Goal: Information Seeking & Learning: Understand process/instructions

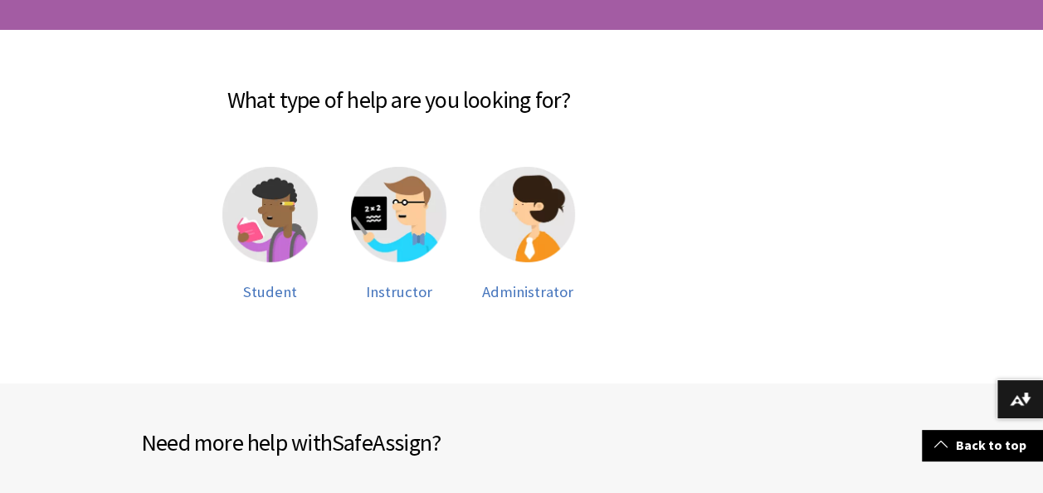
scroll to position [332, 0]
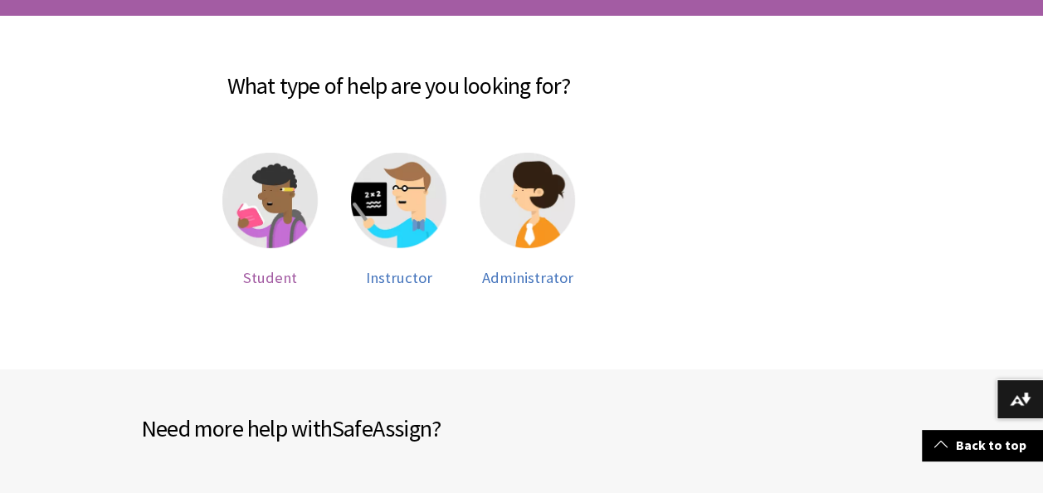
click at [264, 226] on img at bounding box center [269, 200] width 95 height 95
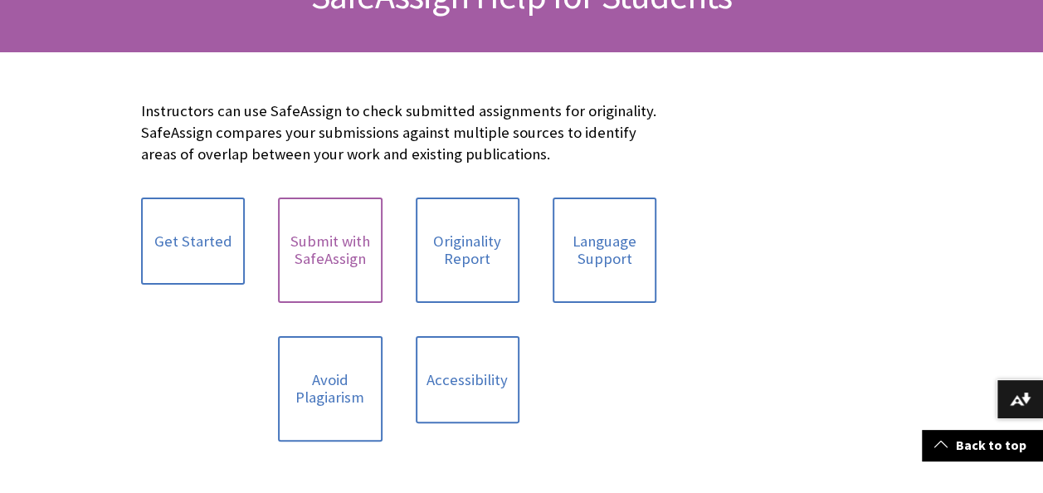
scroll to position [332, 0]
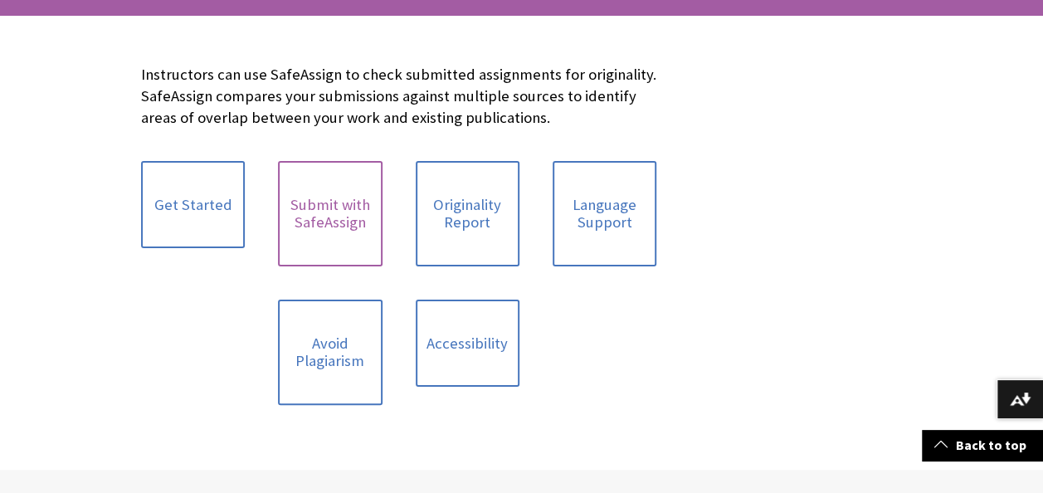
click at [334, 226] on link "Submit with SafeAssign" at bounding box center [330, 213] width 104 height 105
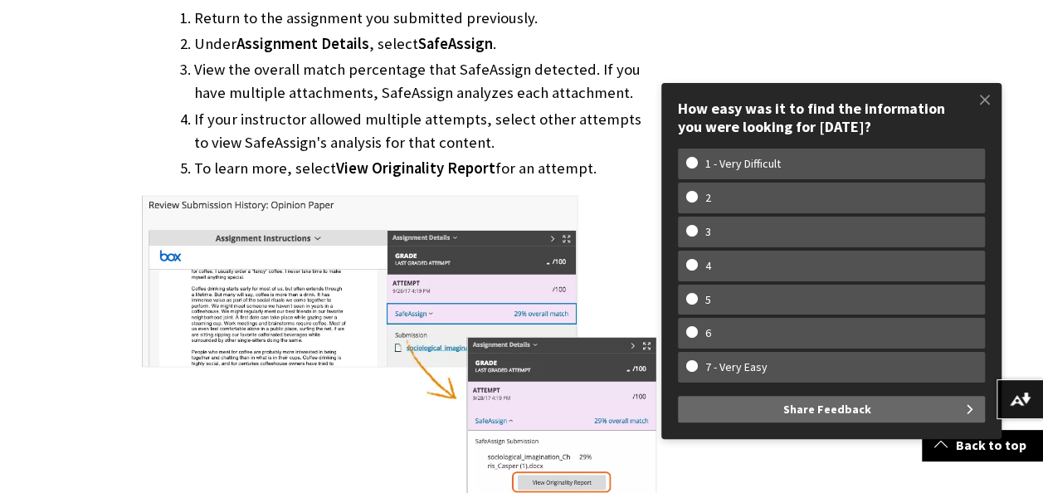
scroll to position [1577, 0]
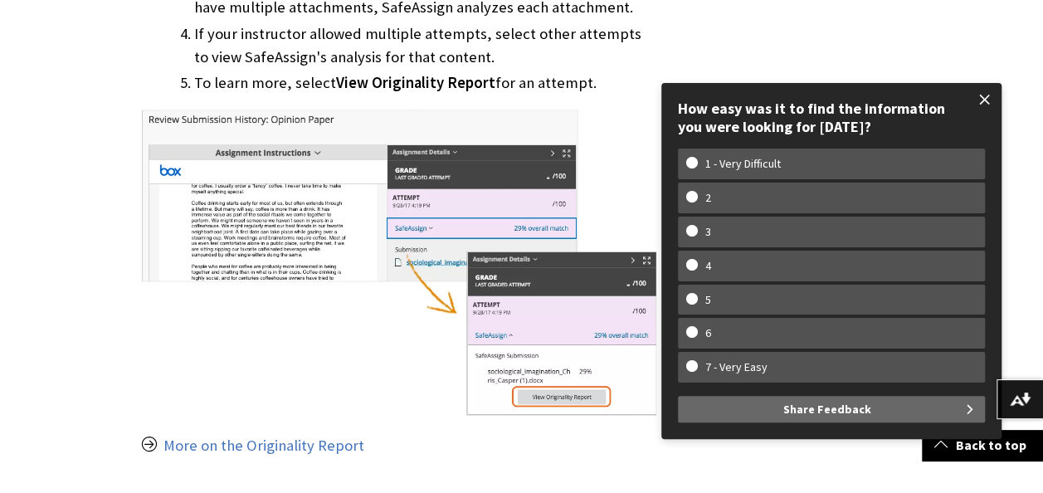
click at [985, 103] on span at bounding box center [985, 99] width 35 height 35
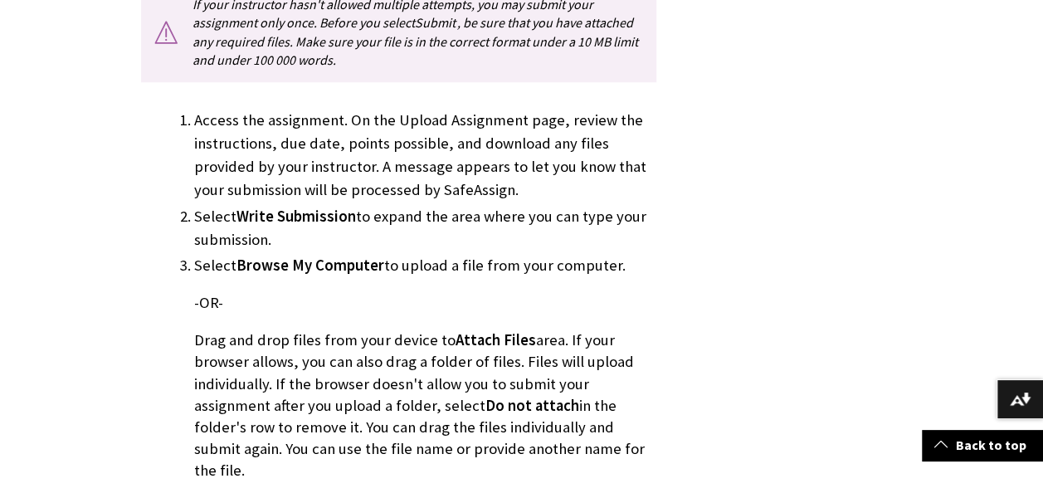
scroll to position [747, 0]
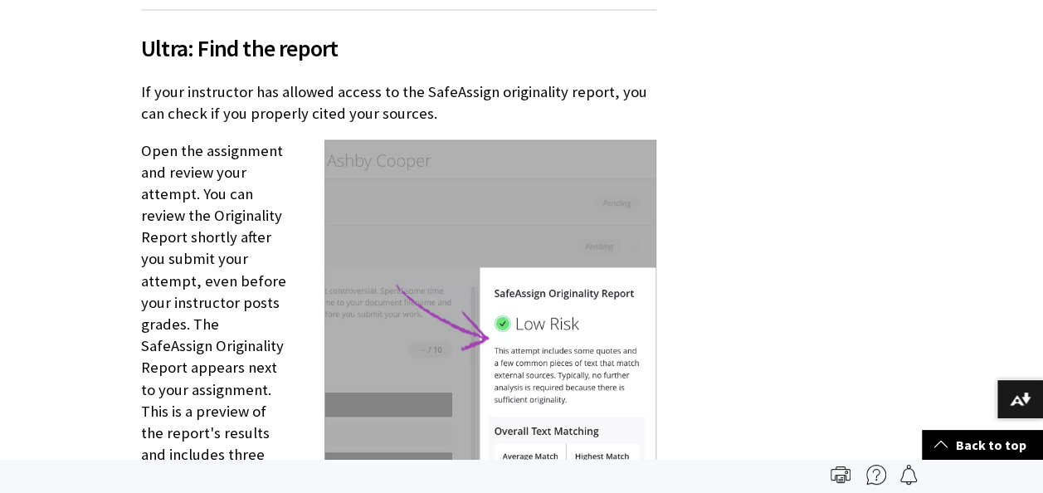
scroll to position [1525, 0]
